Goal: Task Accomplishment & Management: Manage account settings

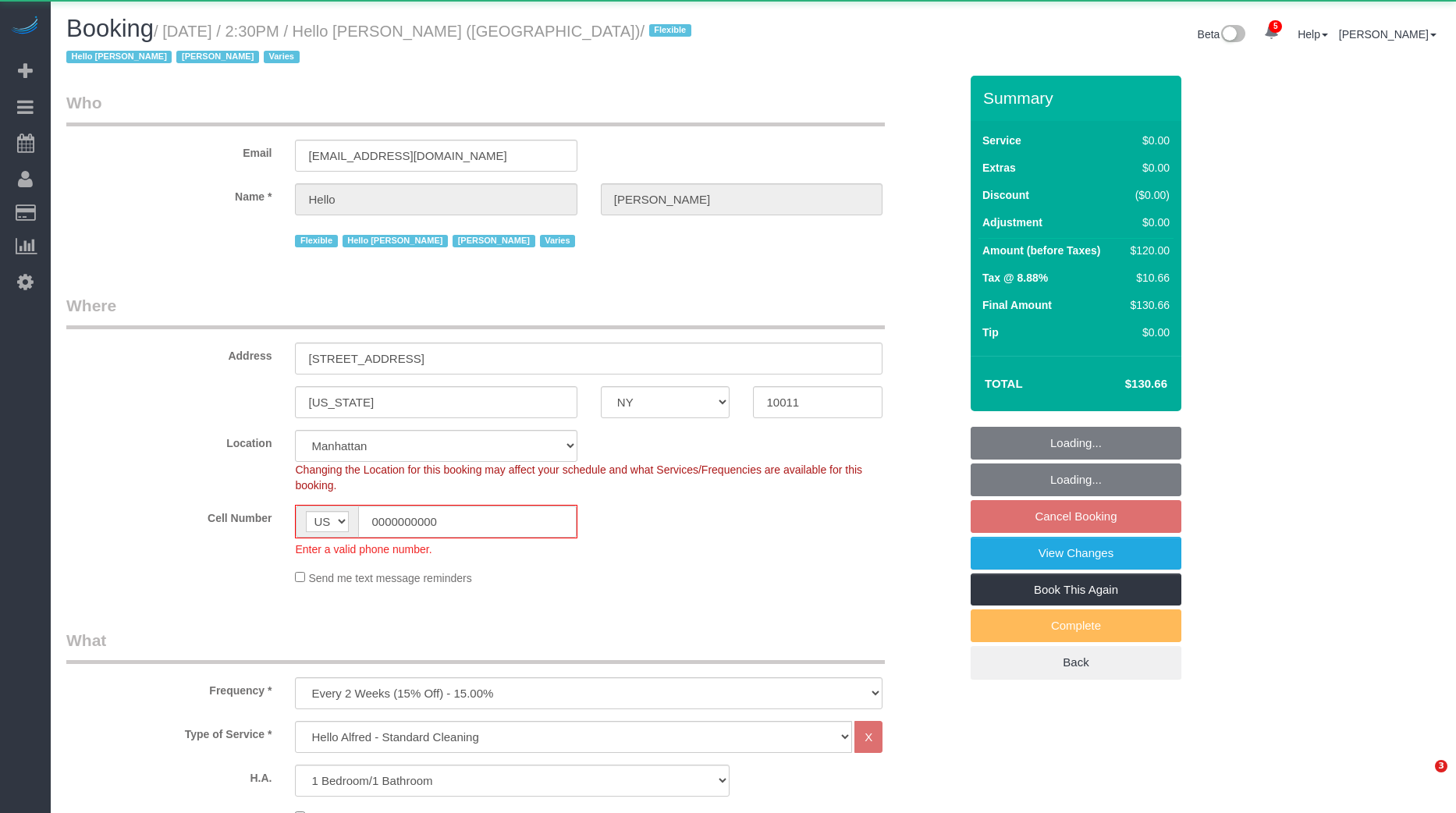
select select "NY"
select select "number:89"
select select "number:90"
select select "number:15"
select select "number:6"
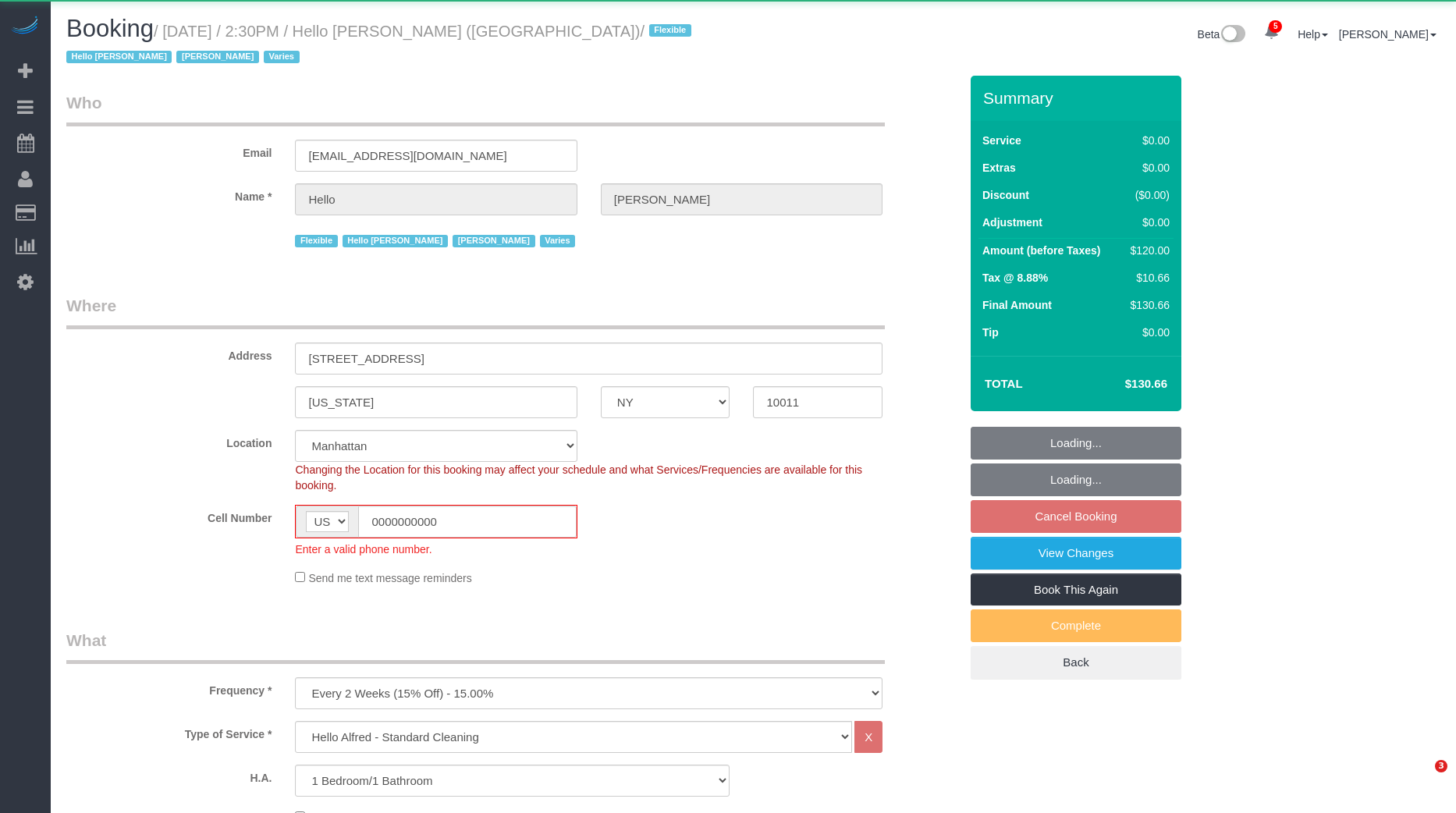
select select "number:21"
select select "object:2856"
select select "22348"
select select "1"
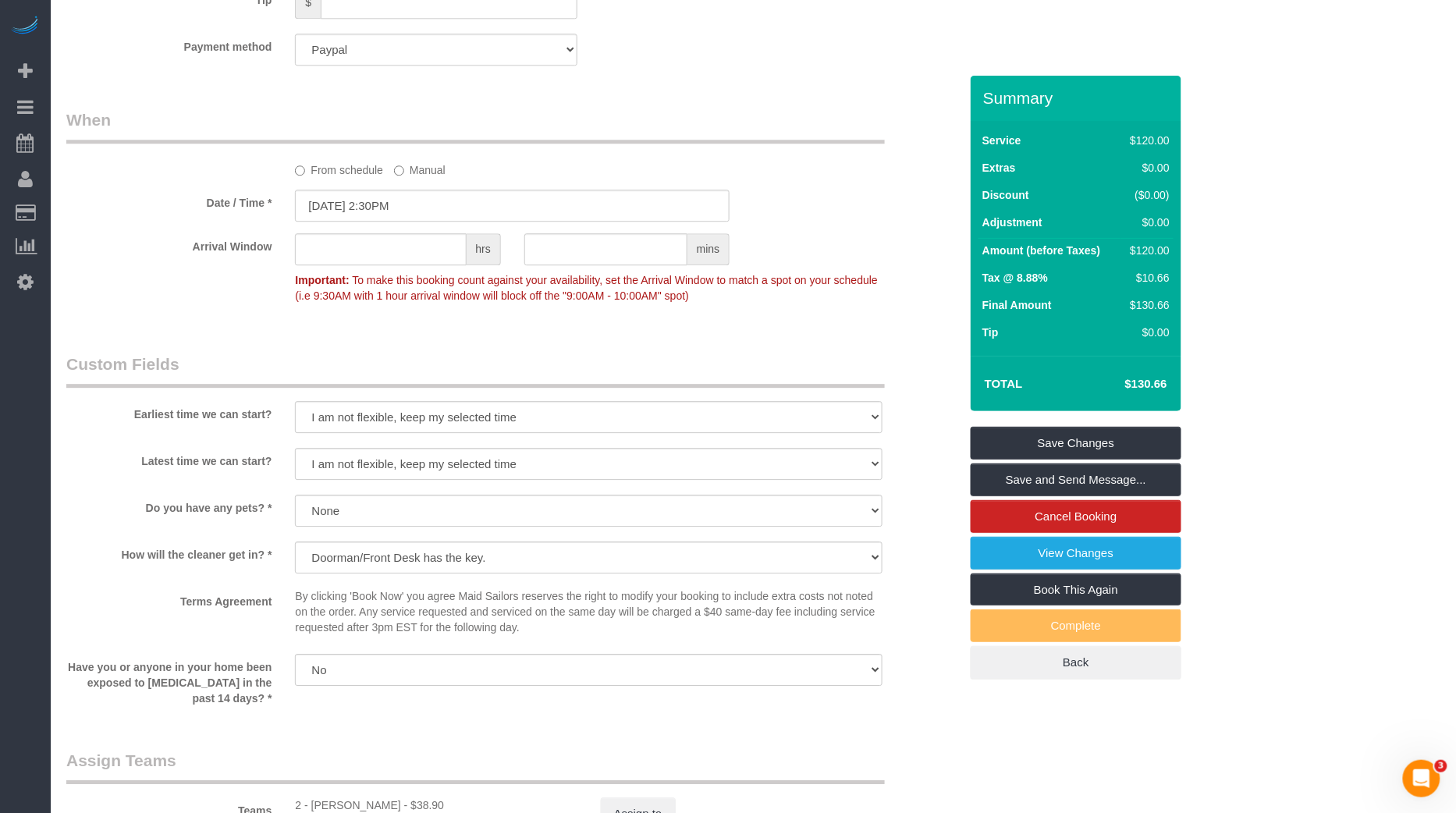
scroll to position [2096, 0]
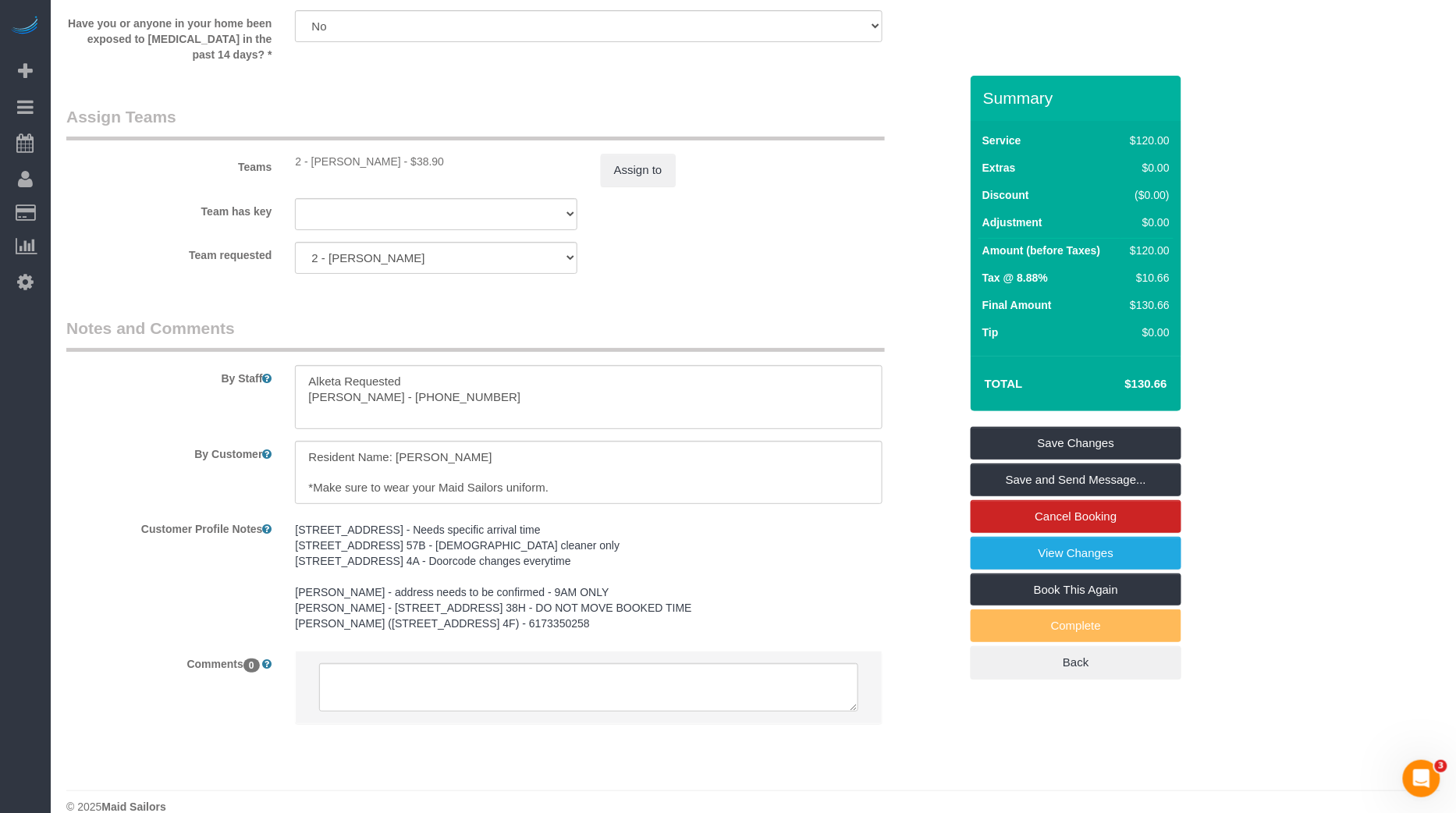
click at [894, 200] on div "Team has key 2 - Alketa Tomaj 000- Donna Mercado 000 - Partnerships 000 - TEAM …" at bounding box center [512, 214] width 916 height 32
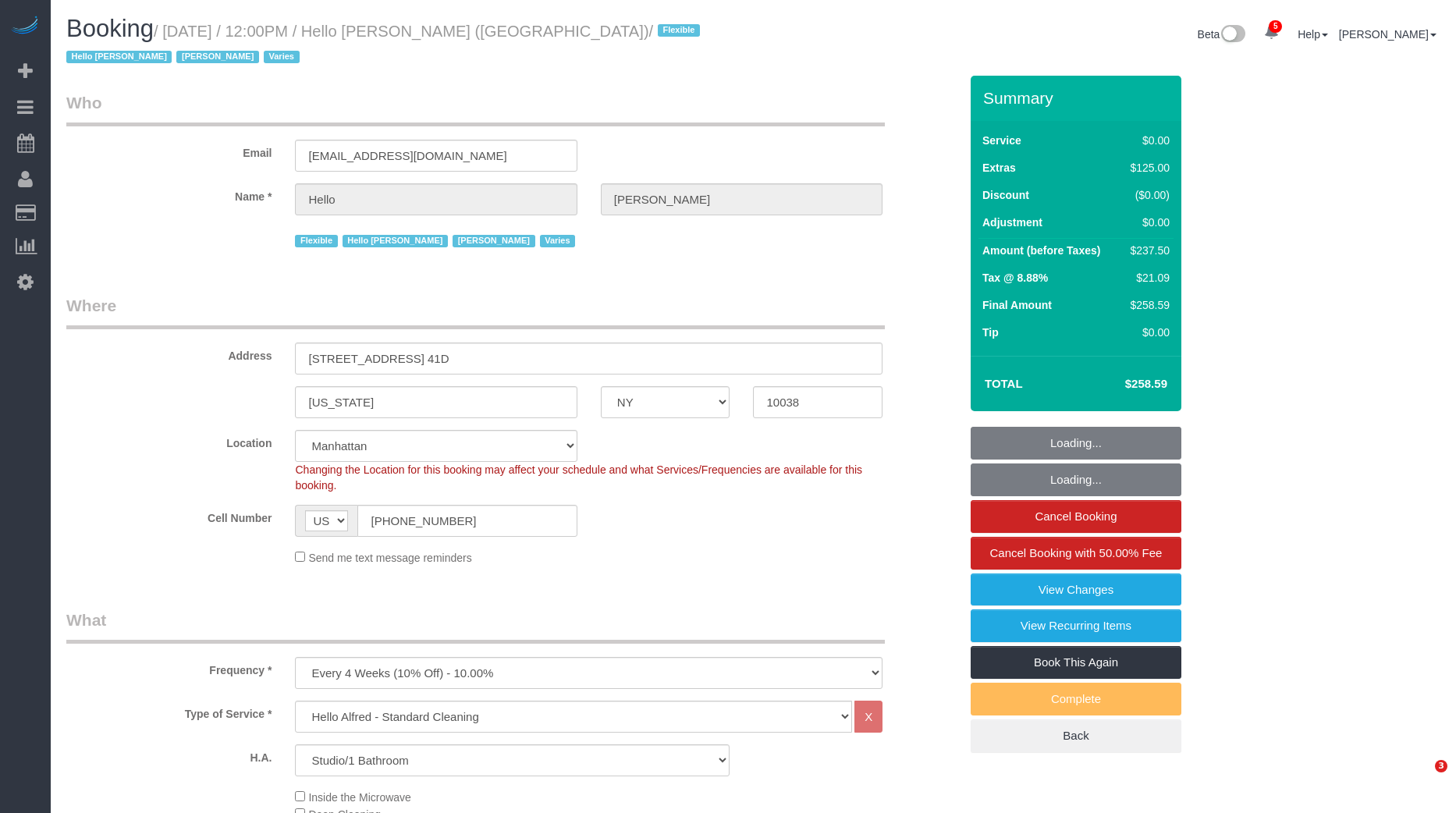
select select "NY"
select select "number:89"
select select "number:90"
select select "number:14"
select select "number:7"
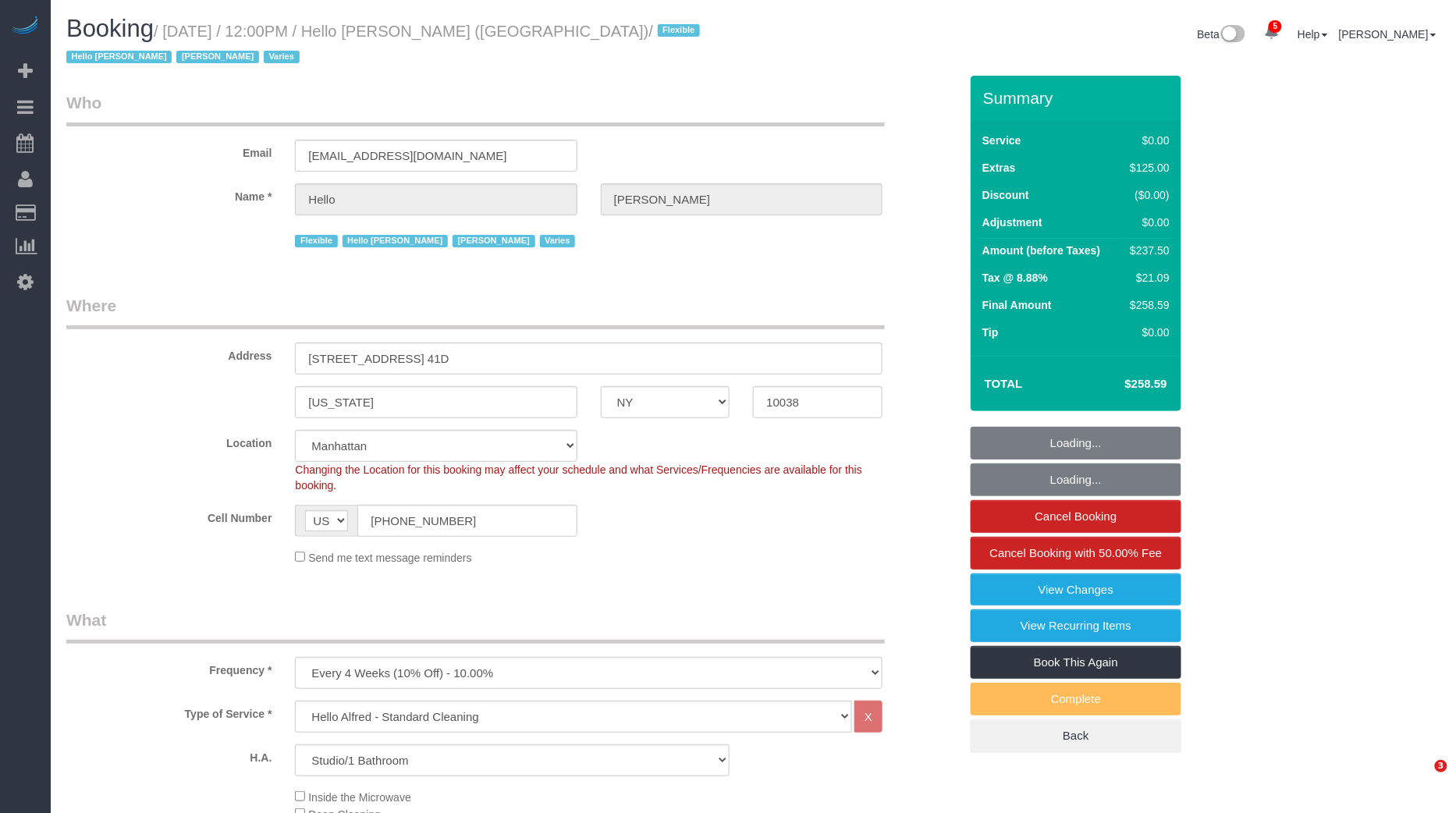
select select "spot1"
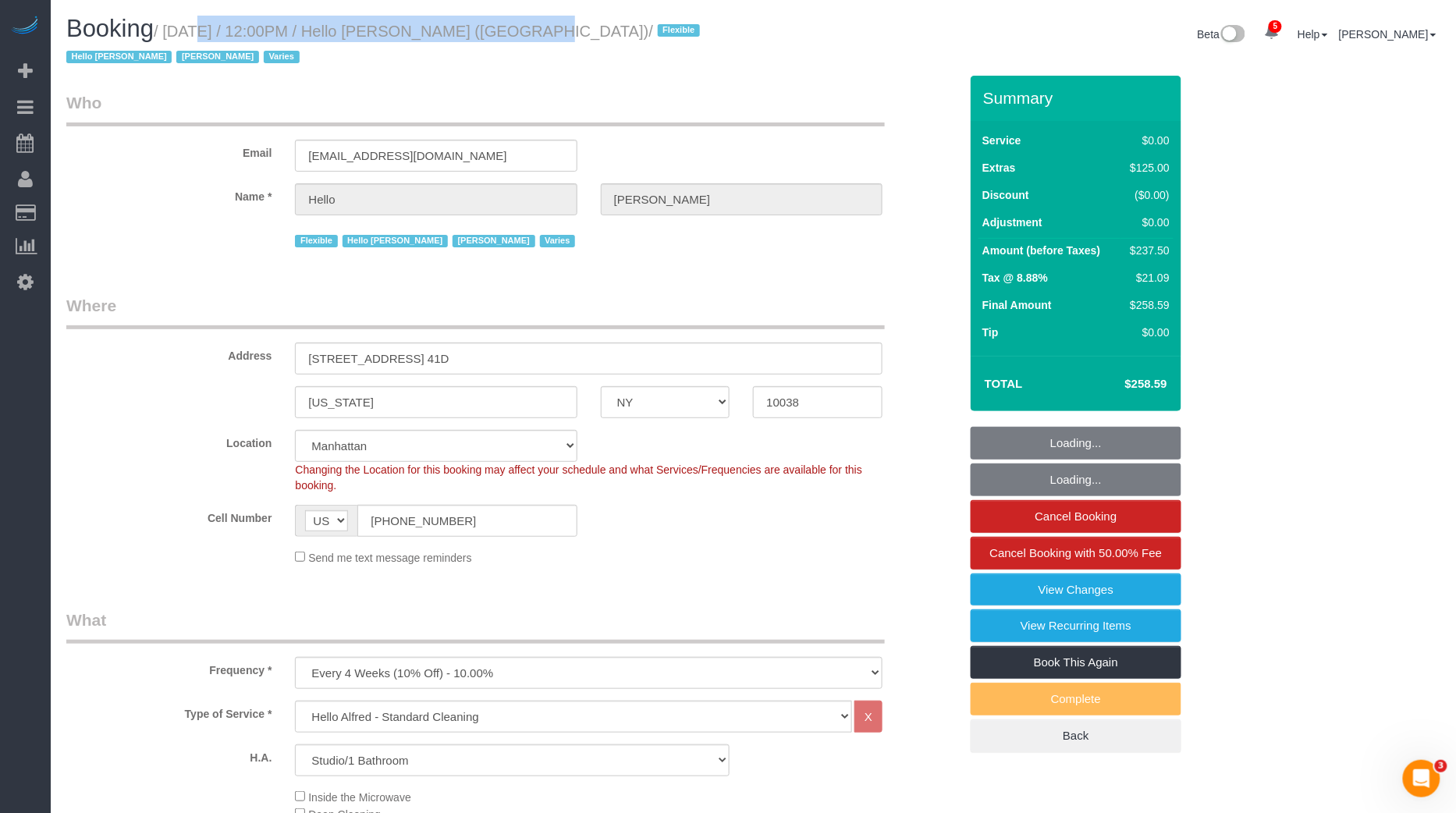
click at [502, 23] on small "/ [DATE] / 12:00PM / Hello [PERSON_NAME] ([GEOGRAPHIC_DATA]) / Flexible Hello […" at bounding box center [386, 45] width 638 height 44
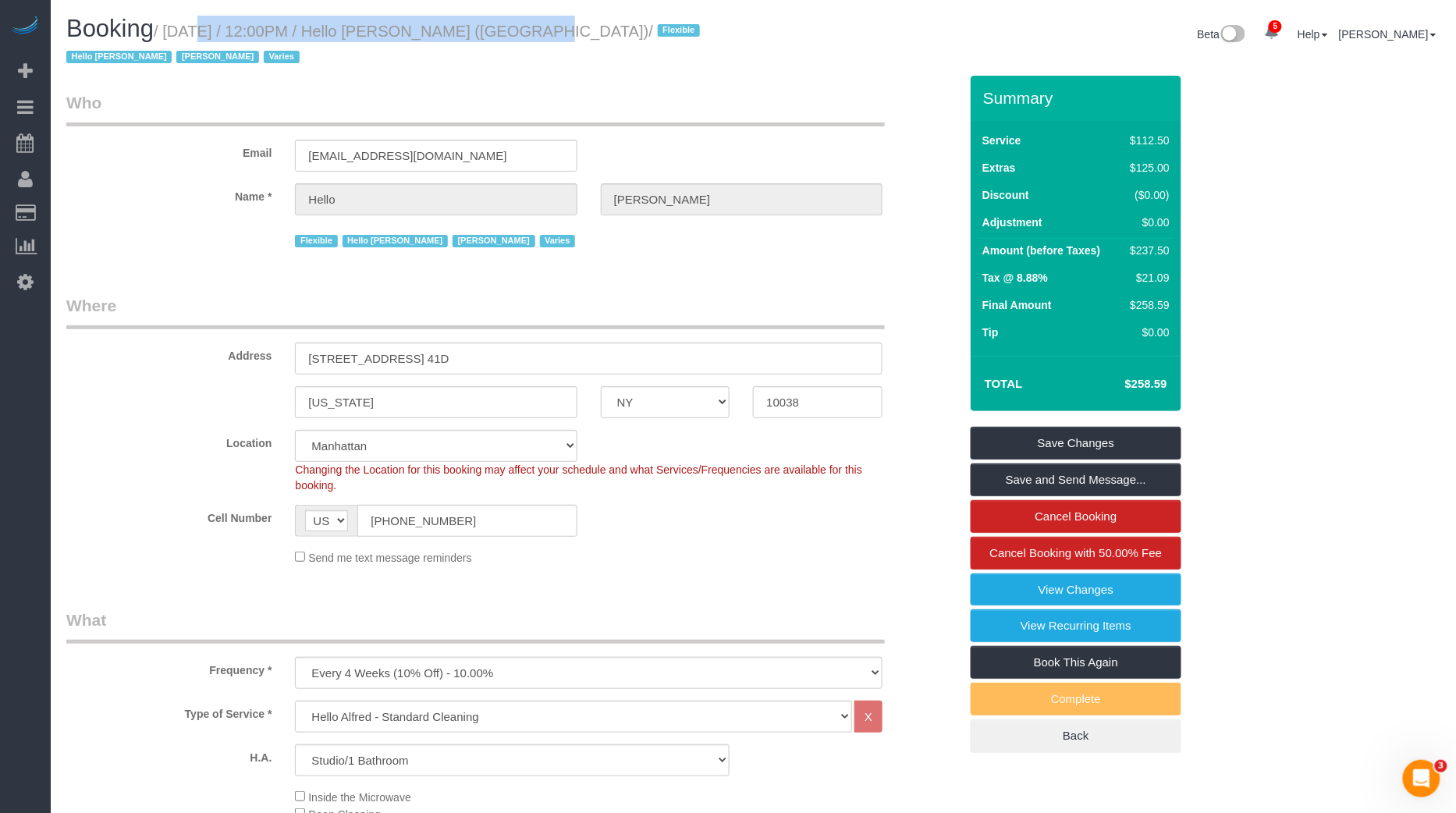
scroll to position [2002, 0]
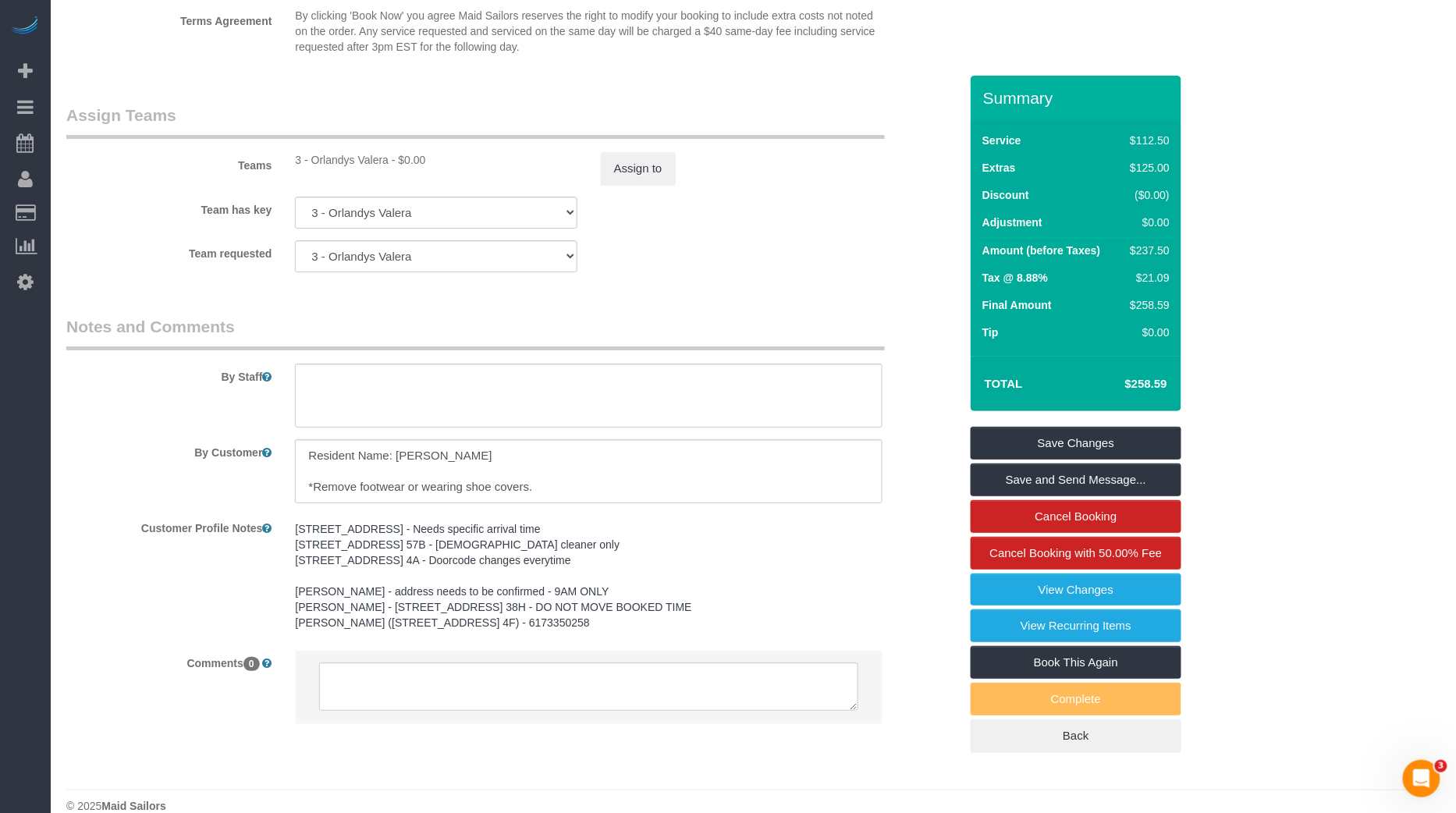
click at [781, 241] on div "Team requested 3 - Orlandys Valera 000- [PERSON_NAME] 000 - Partnerships 000 - …" at bounding box center [512, 256] width 916 height 32
